Goal: Information Seeking & Learning: Understand process/instructions

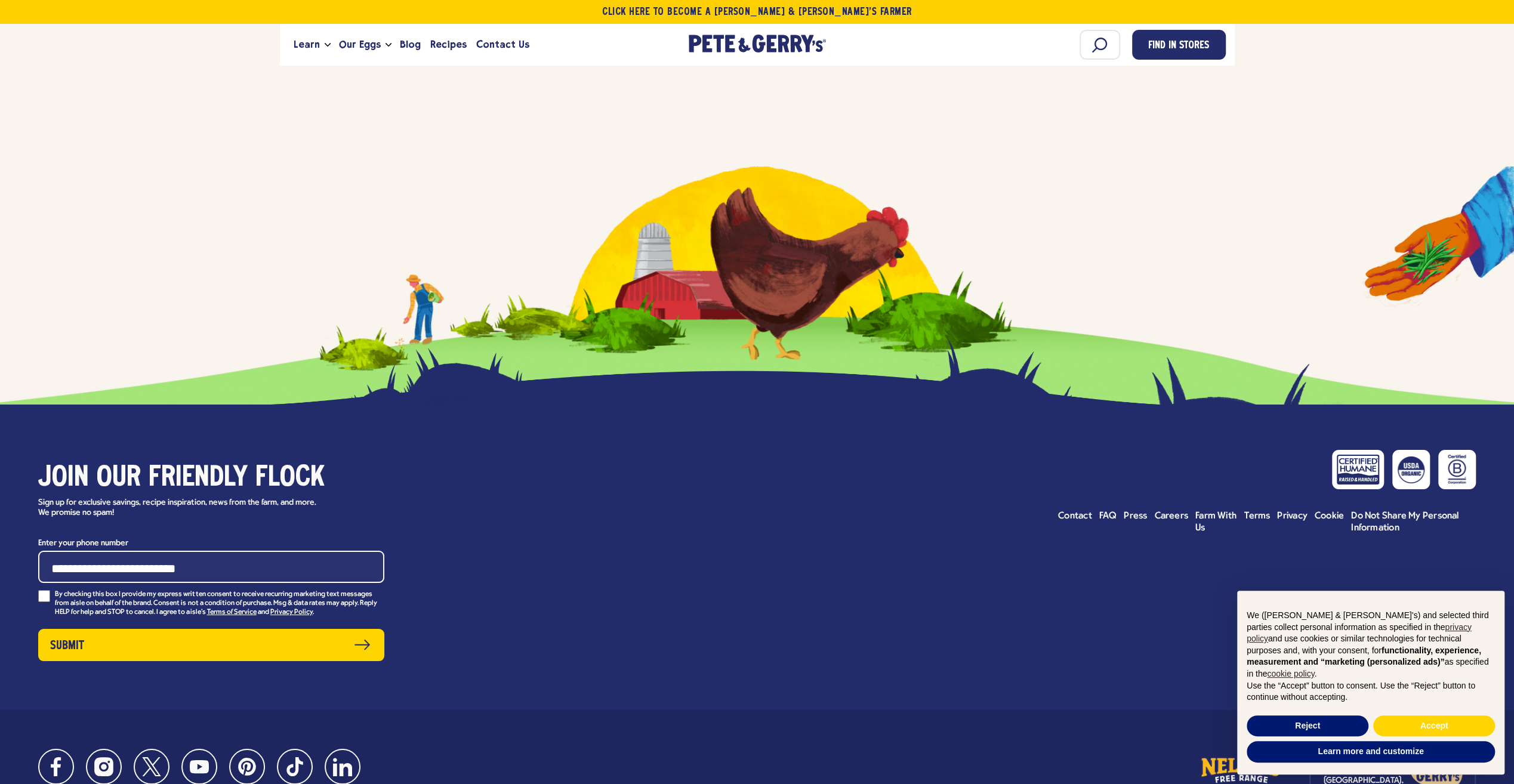
scroll to position [4228, 0]
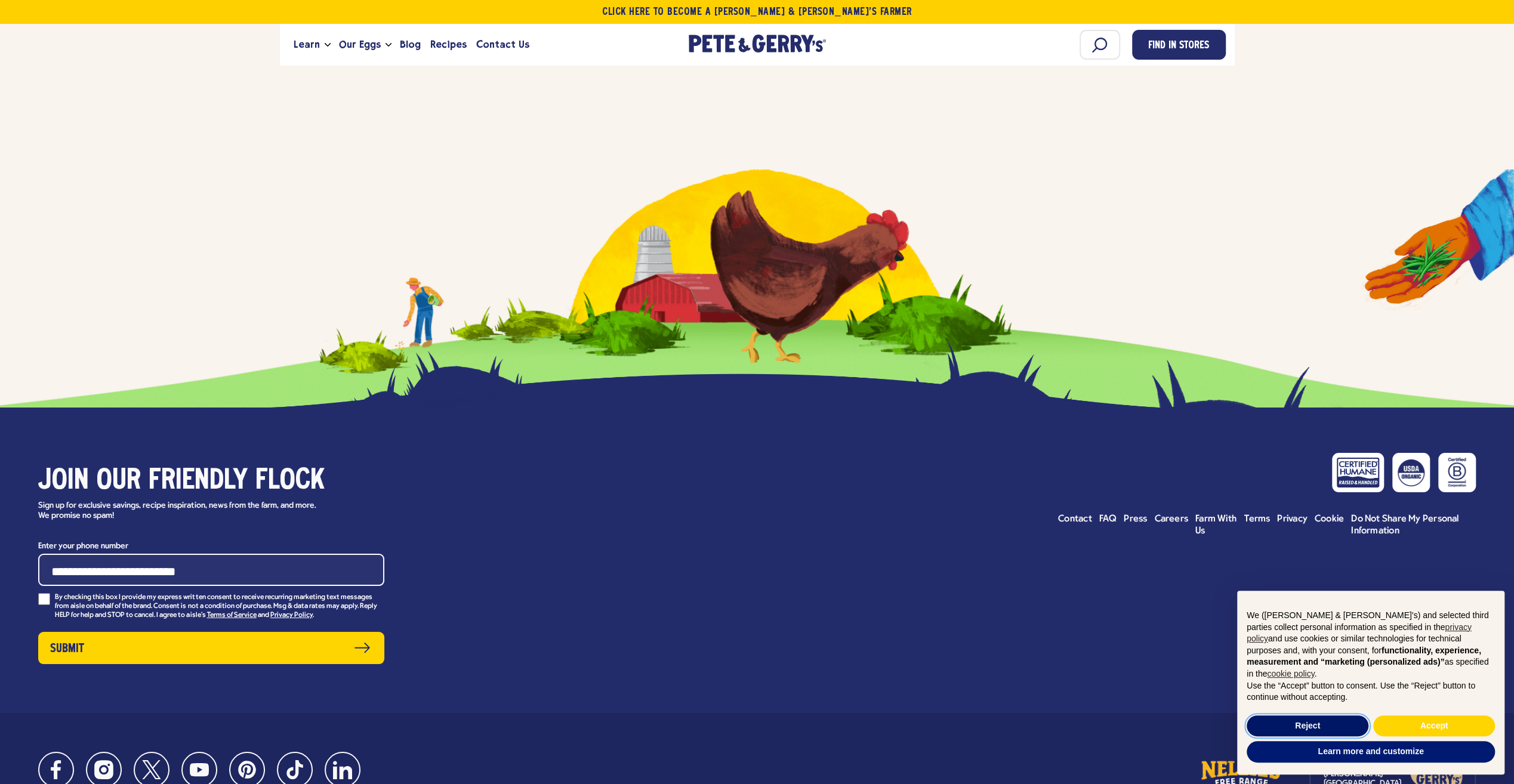
click at [1277, 719] on button "Reject" at bounding box center [1307, 726] width 122 height 21
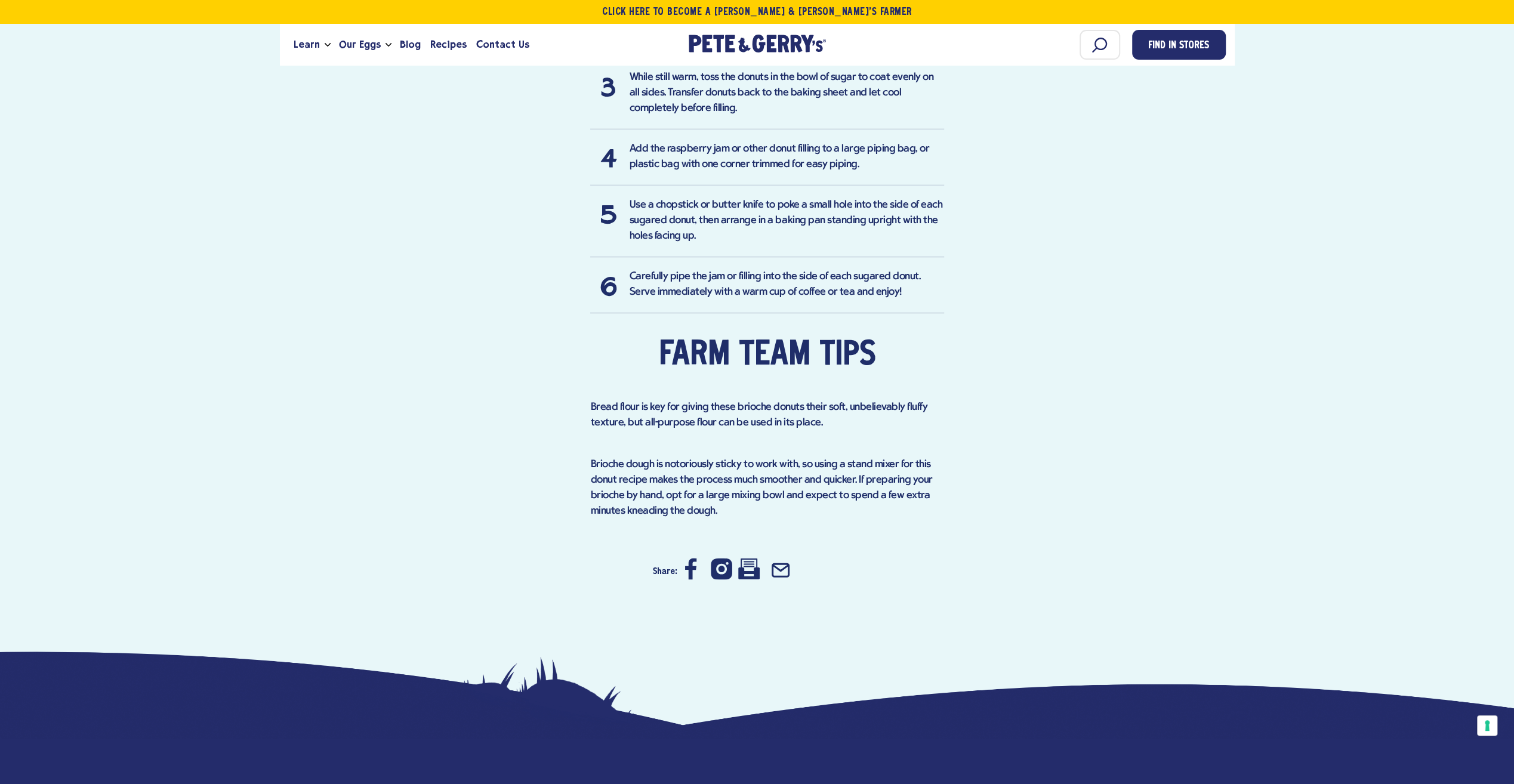
scroll to position [1840, 0]
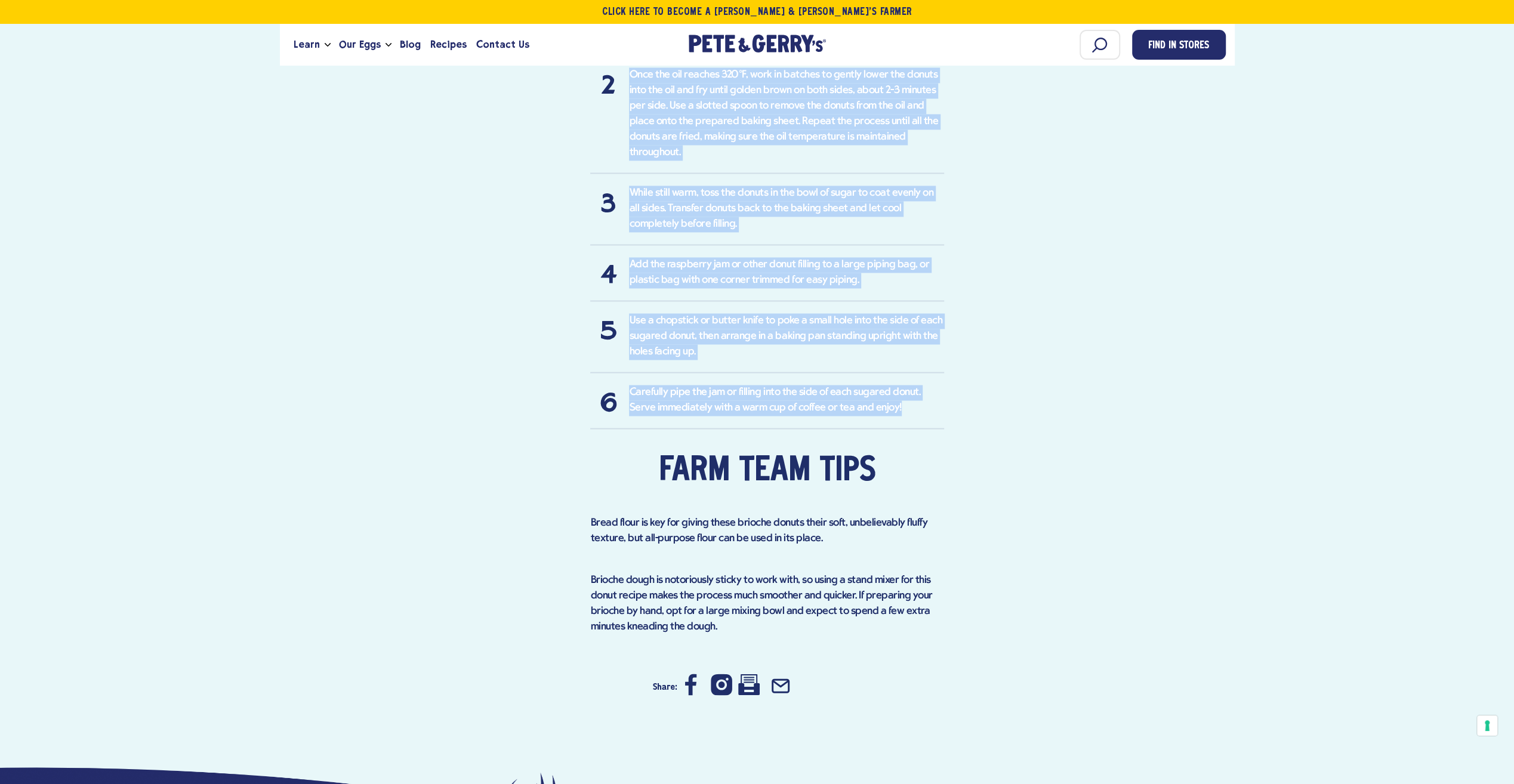
drag, startPoint x: 627, startPoint y: 302, endPoint x: 875, endPoint y: 374, distance: 258.2
copy div "In the bowl of a stand mixer, combine the active dry yeast, 2 tablespoons of gr…"
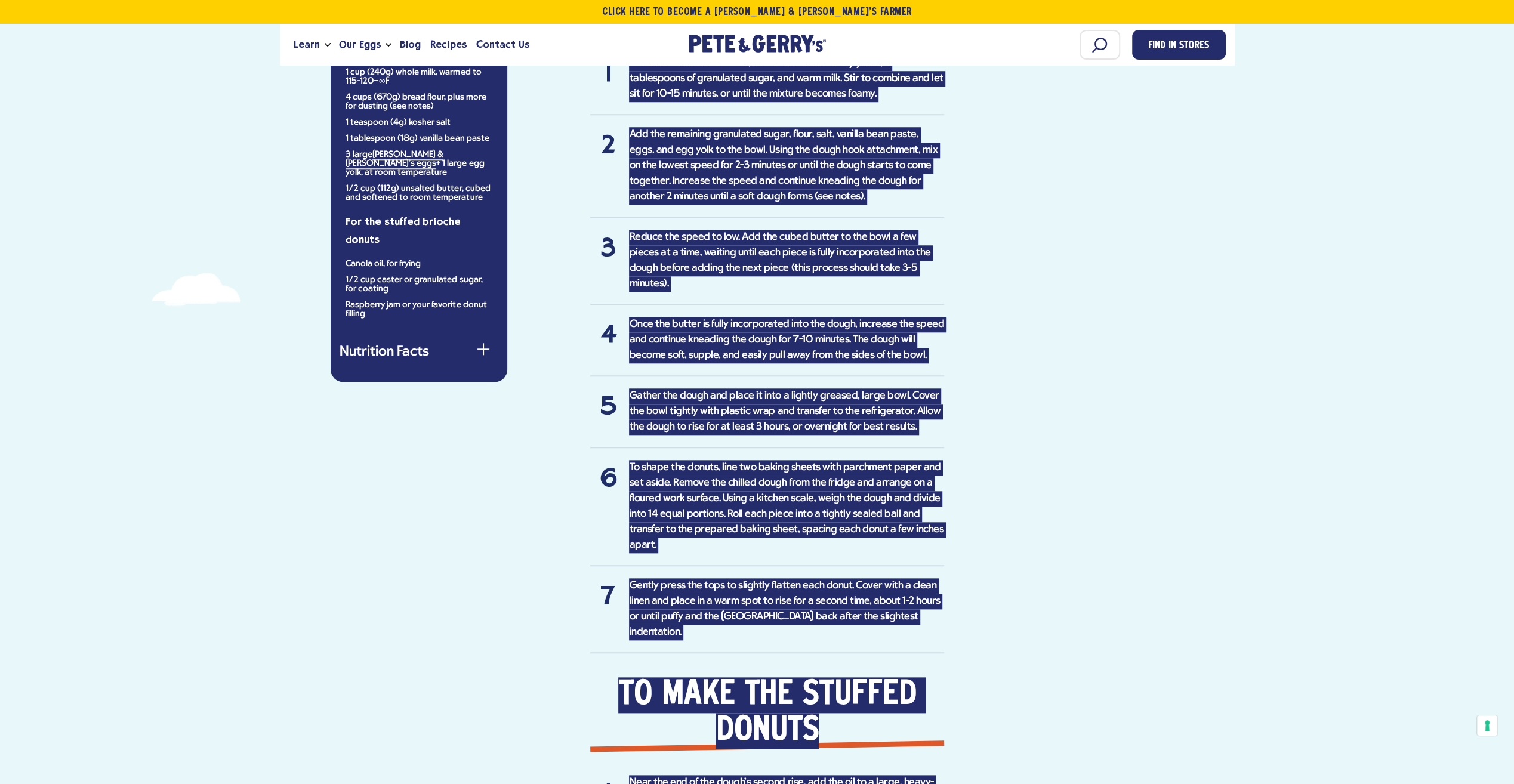
scroll to position [1005, 0]
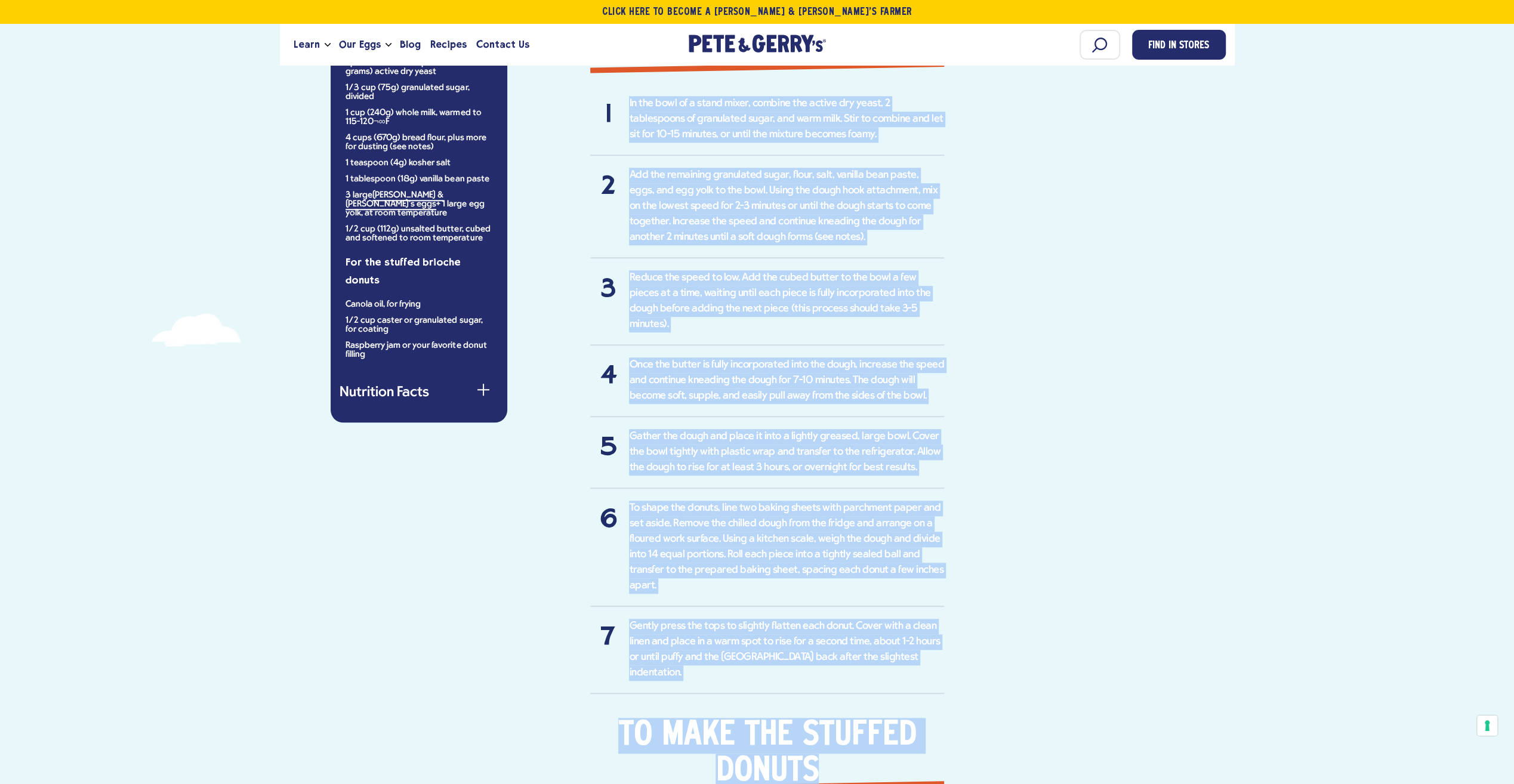
click at [926, 357] on li "Once the butter is fully incorporated into the dough, increase the speed and co…" at bounding box center [767, 387] width 354 height 59
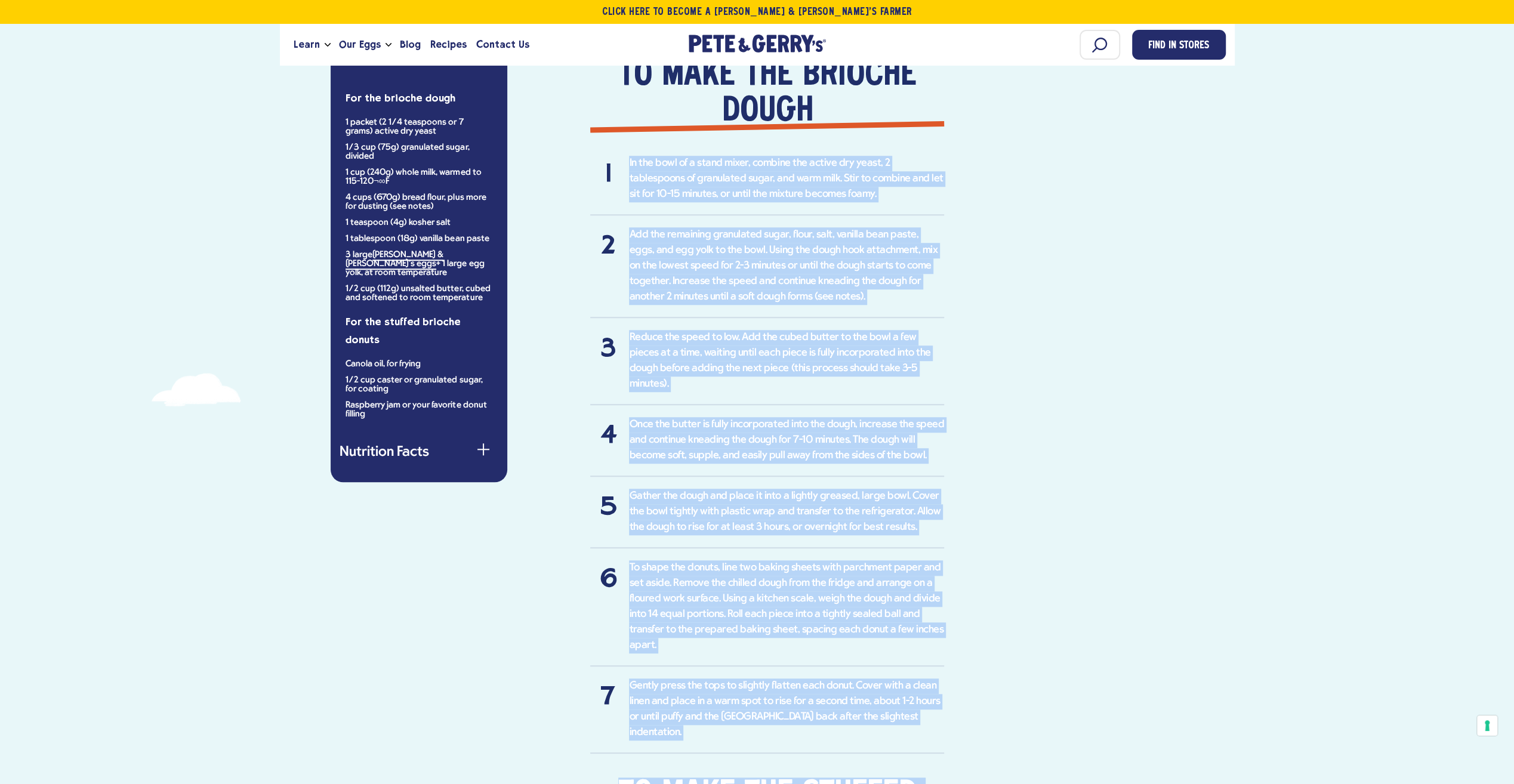
click at [631, 254] on li "Add the remaining granulated sugar, flour, salt, vanilla bean paste, eggs, and …" at bounding box center [767, 273] width 354 height 91
drag, startPoint x: 629, startPoint y: 157, endPoint x: 938, endPoint y: 700, distance: 624.8
click at [938, 700] on ol "In the bowl of a stand mixer, combine the active dry yeast, 2 tablespoons of gr…" at bounding box center [767, 454] width 354 height 598
copy ol "In the bowl of a stand mixer, combine the active dry yeast, 2 tablespoons of gr…"
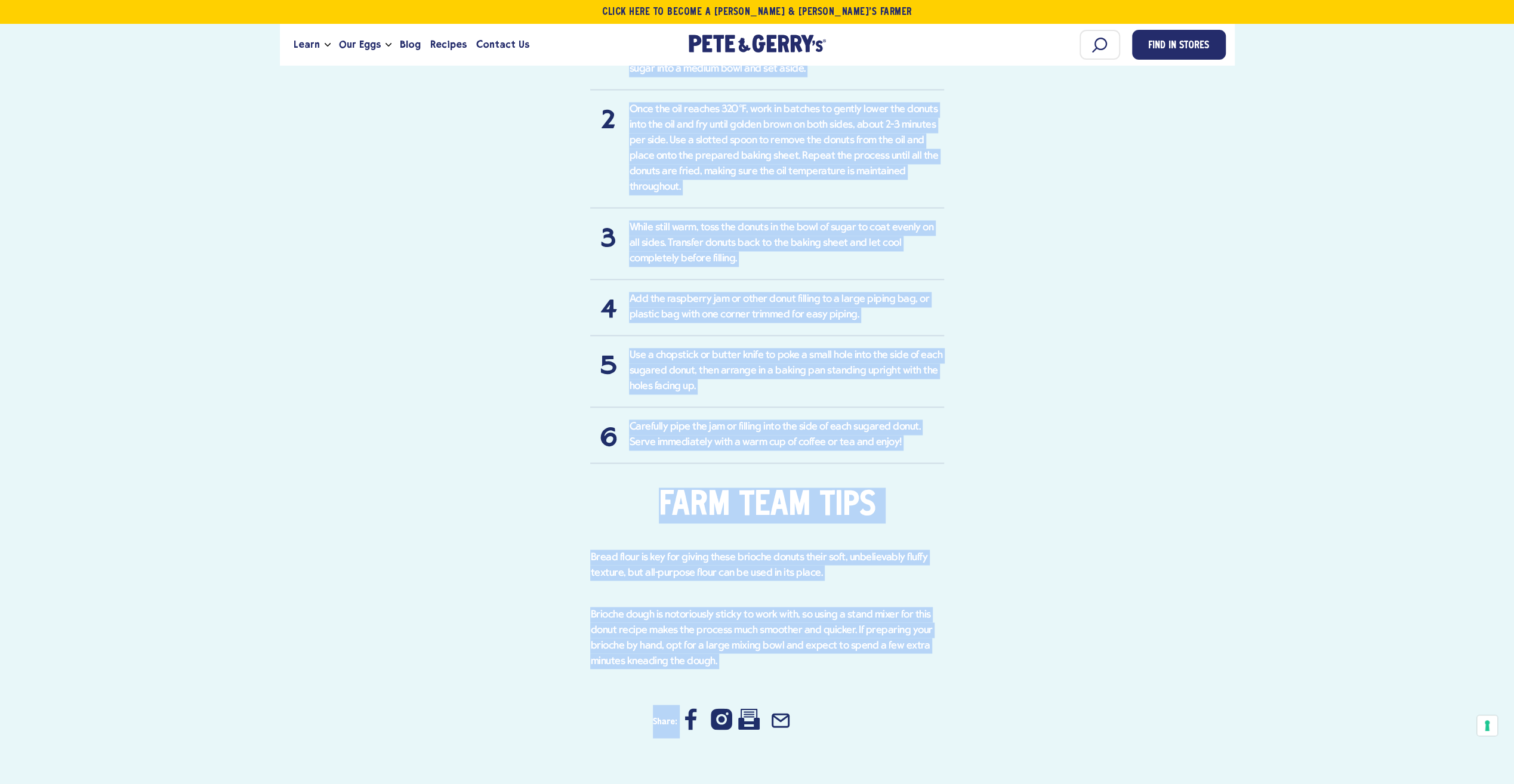
scroll to position [1820, 0]
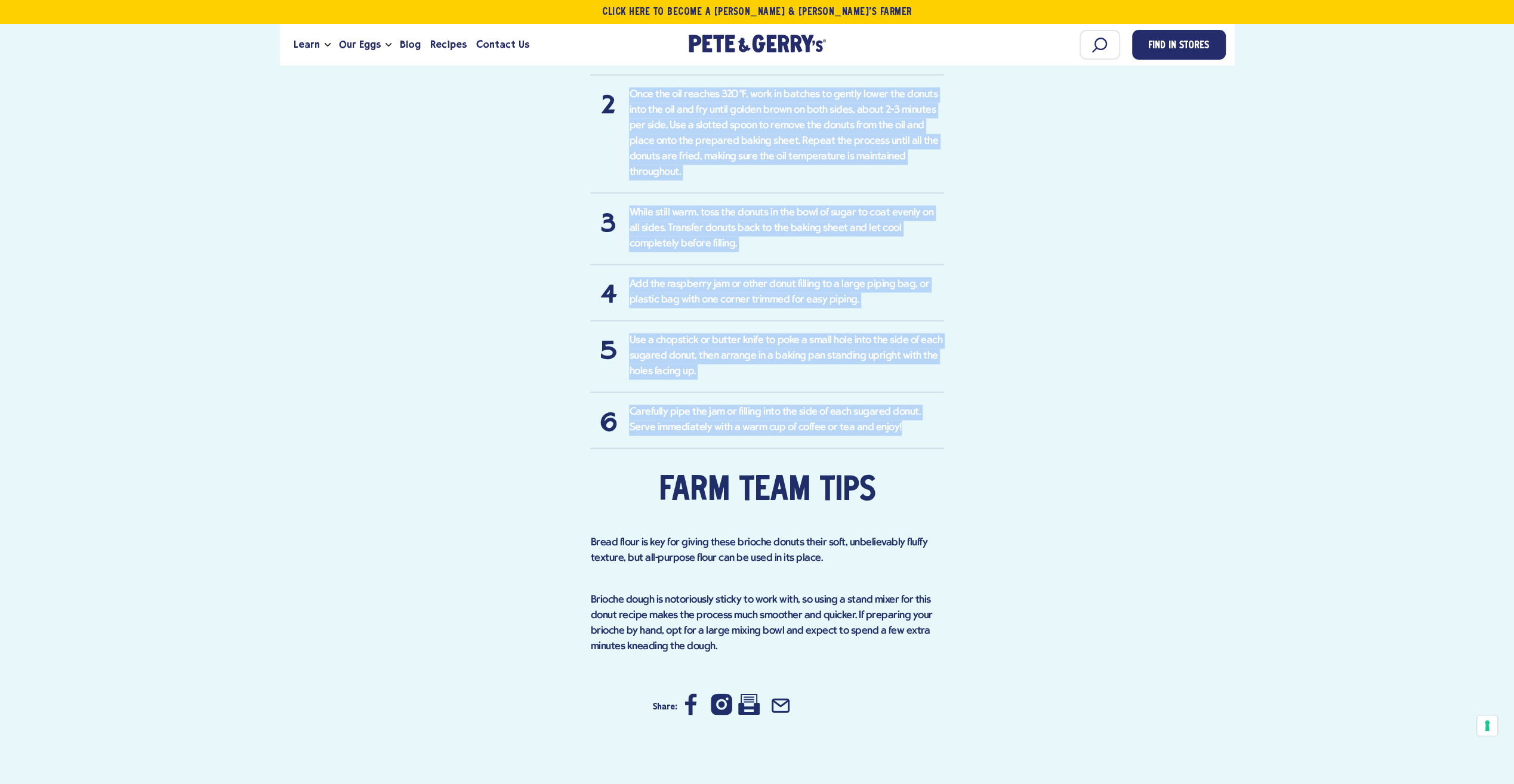
drag, startPoint x: 625, startPoint y: 315, endPoint x: 884, endPoint y: 401, distance: 272.9
click at [884, 401] on ol "Near the end of the dough's second rise, add the oil to a large, heavy-bottomed…" at bounding box center [767, 224] width 354 height 448
copy ol "Lore ips dol si ame conse'a elitse doei, tem inc utl et d magna, aliqu-enimadmi…"
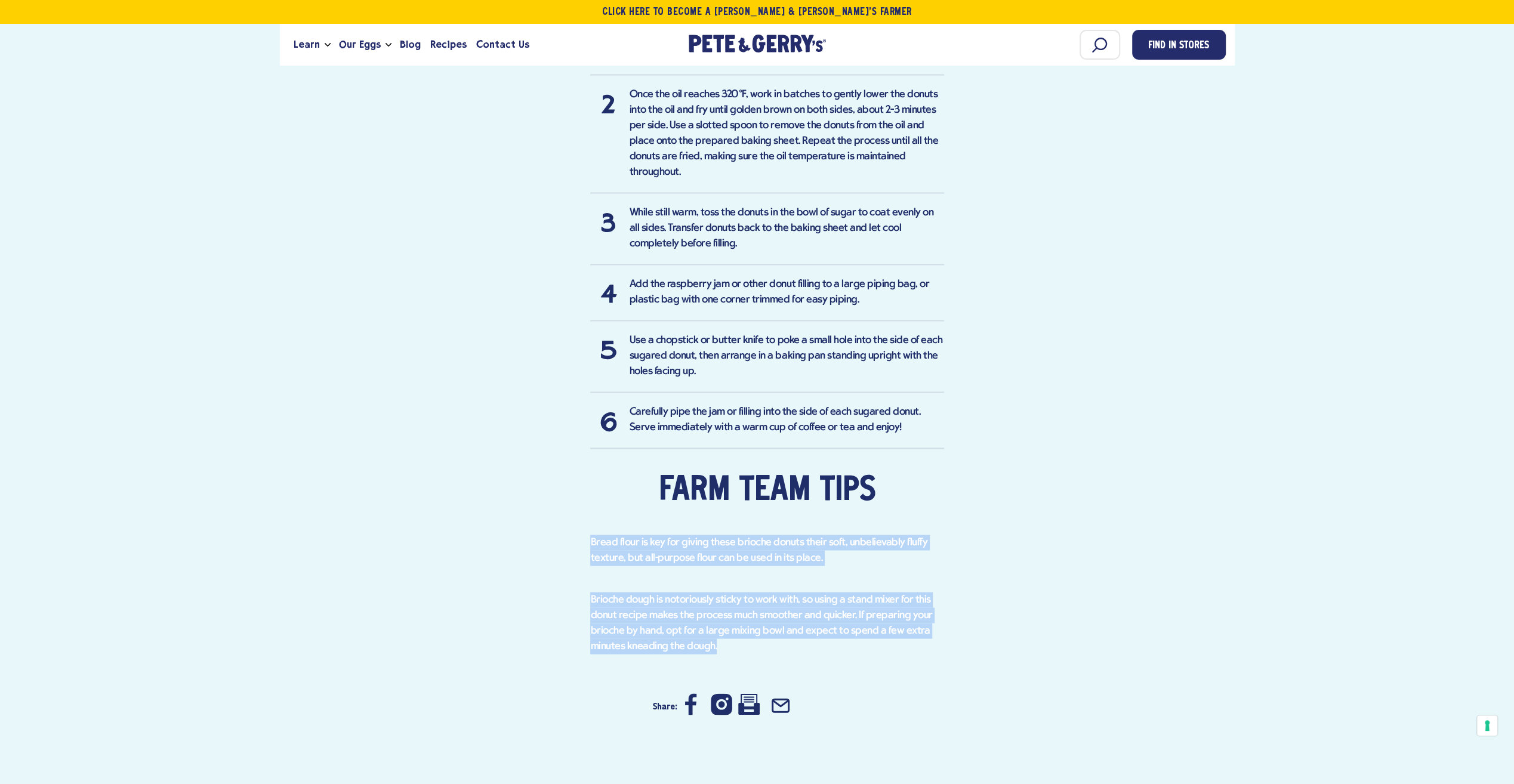
drag, startPoint x: 591, startPoint y: 508, endPoint x: 721, endPoint y: 611, distance: 165.9
copy div "Bread flour is key for giving these brioche donuts their soft, unbelievably flu…"
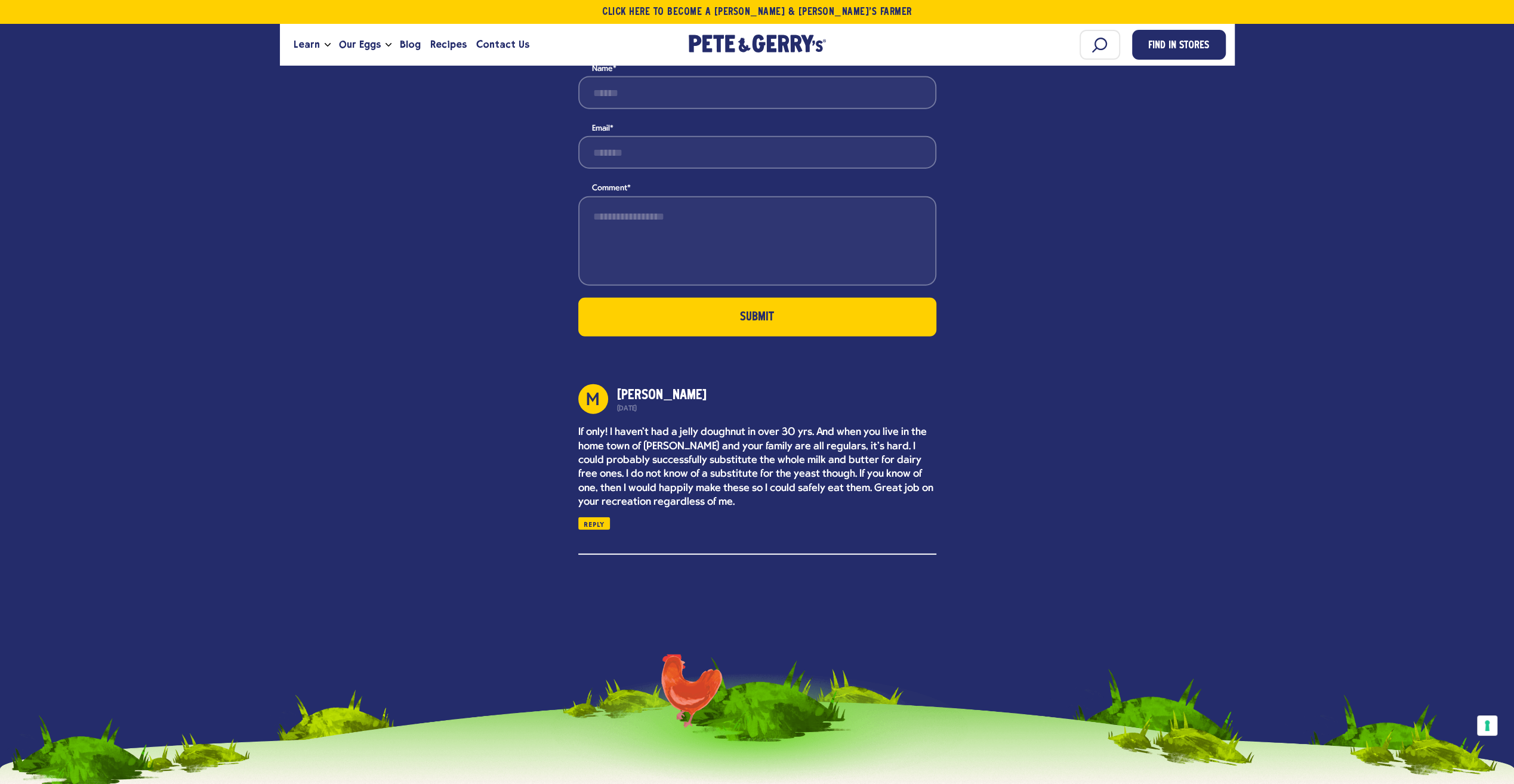
scroll to position [2834, 0]
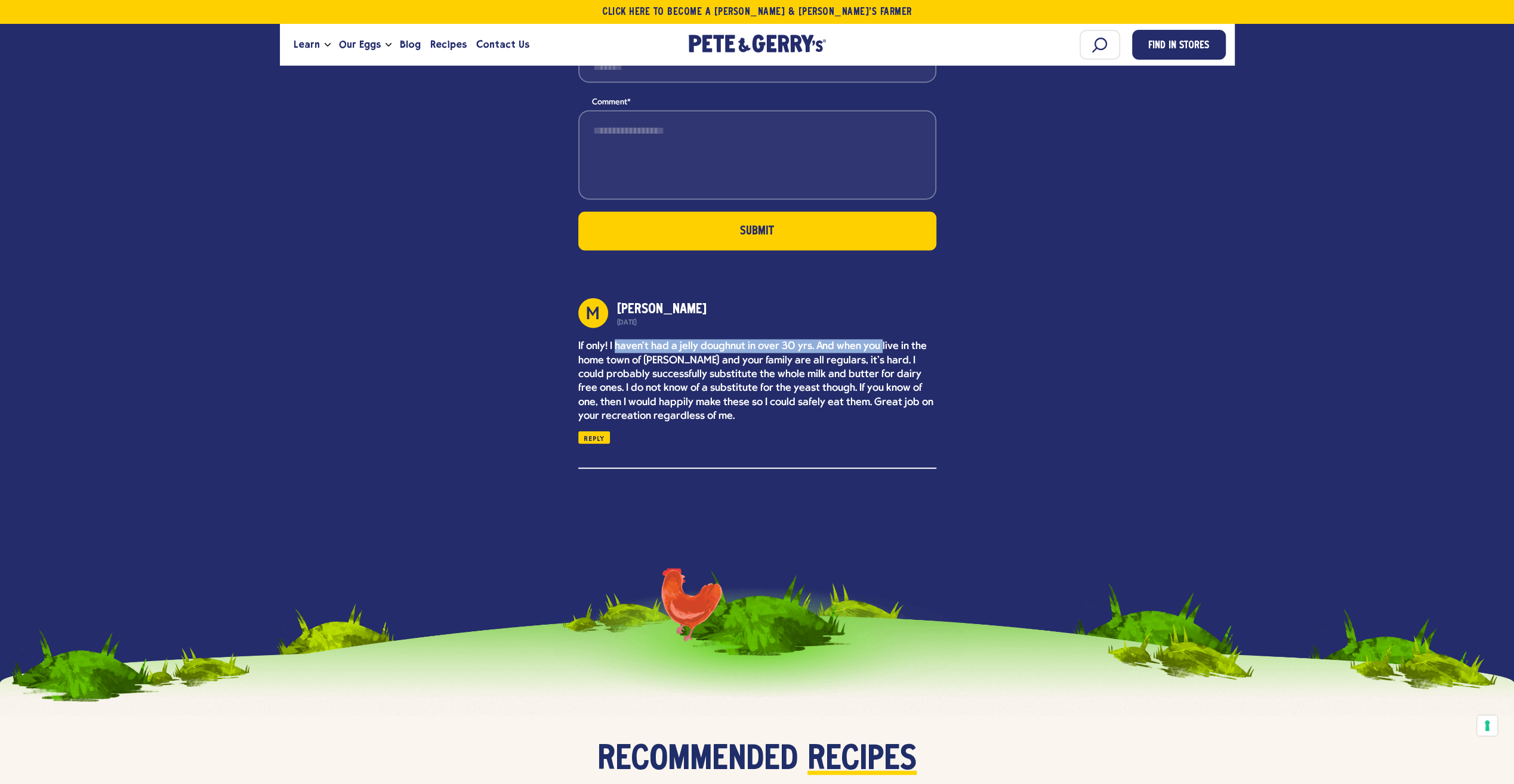
drag, startPoint x: 616, startPoint y: 316, endPoint x: 877, endPoint y: 313, distance: 261.0
click at [877, 339] on p "If only! I haven't had a jelly doughnut in over 30 yrs. And when you live in th…" at bounding box center [757, 381] width 358 height 84
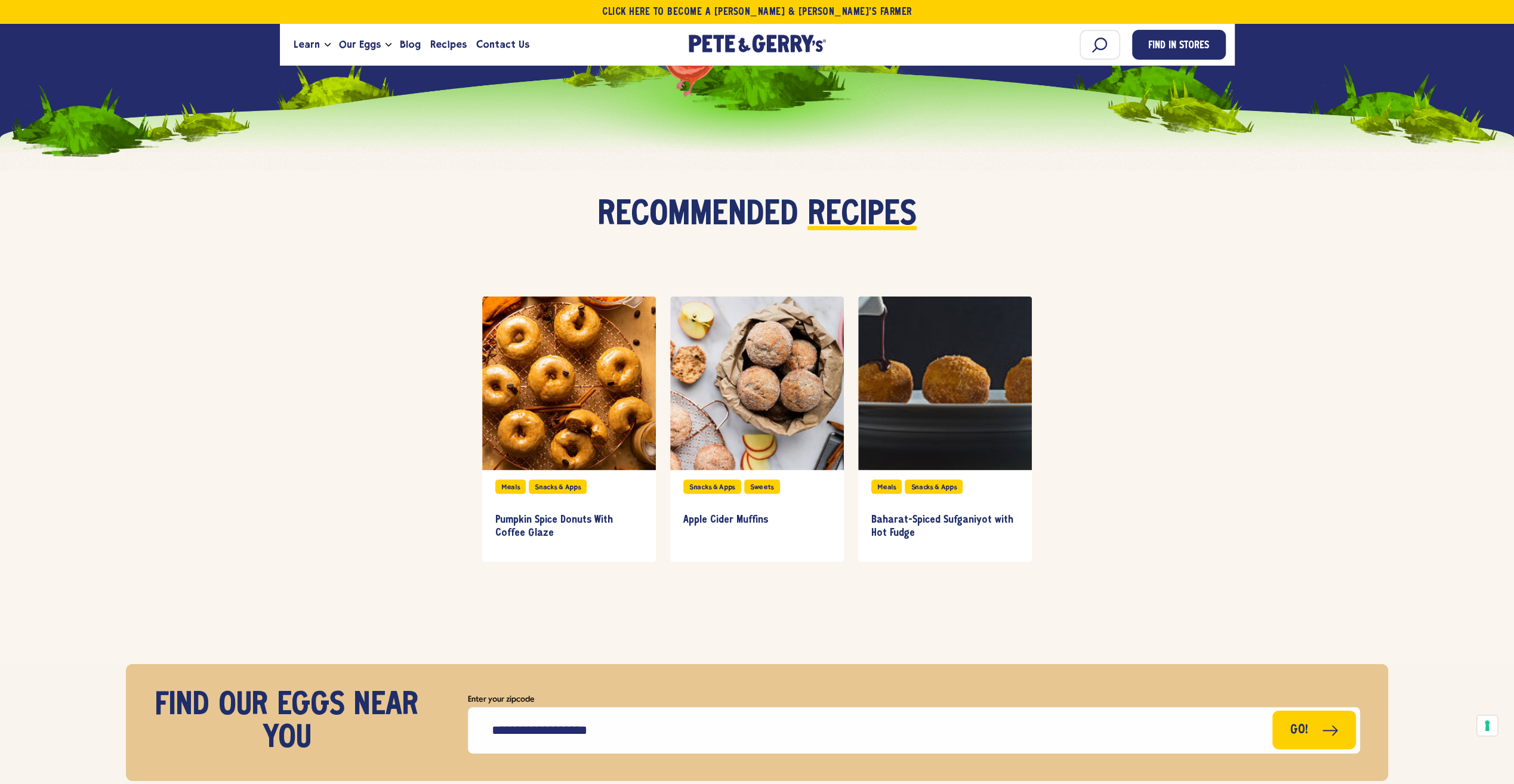
scroll to position [3550, 0]
